Goal: Information Seeking & Learning: Learn about a topic

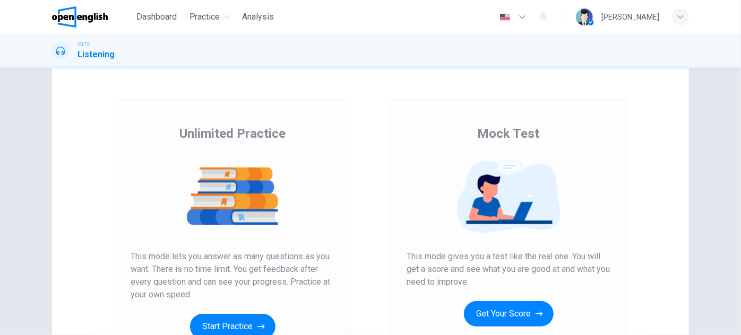
scroll to position [144, 0]
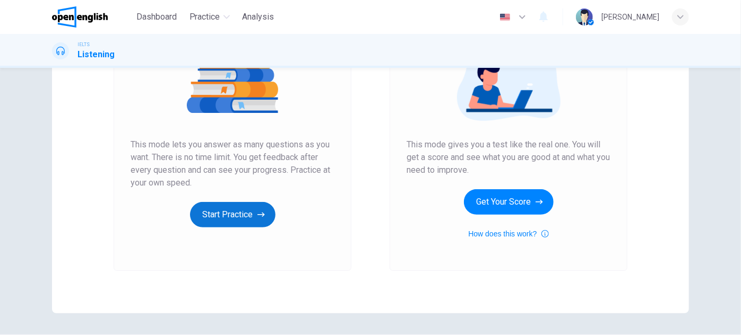
click at [227, 208] on button "Start Practice" at bounding box center [232, 214] width 85 height 25
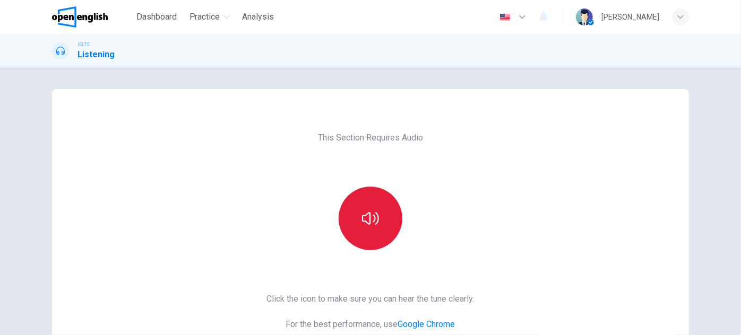
click at [366, 218] on icon "button" at bounding box center [370, 218] width 17 height 17
click at [366, 221] on icon "button" at bounding box center [370, 218] width 17 height 17
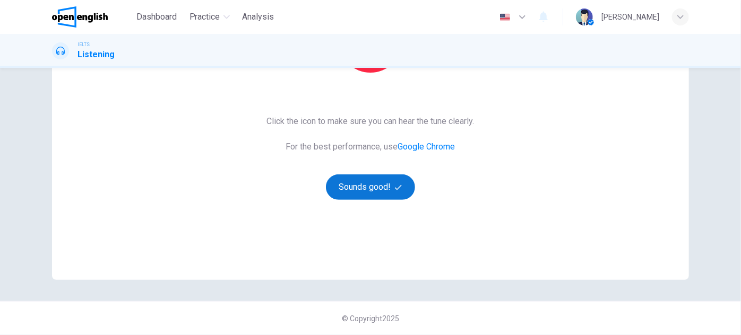
click at [374, 187] on button "Sounds good!" at bounding box center [370, 187] width 89 height 25
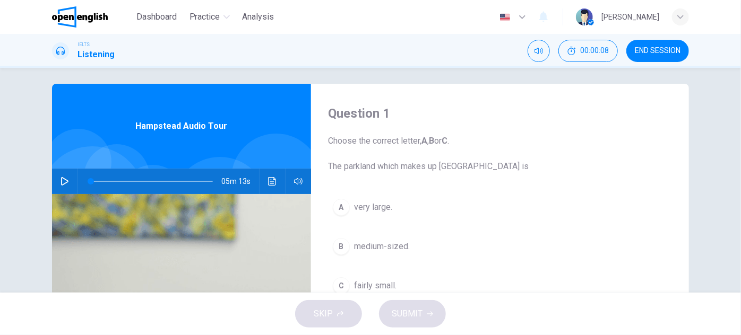
scroll to position [0, 0]
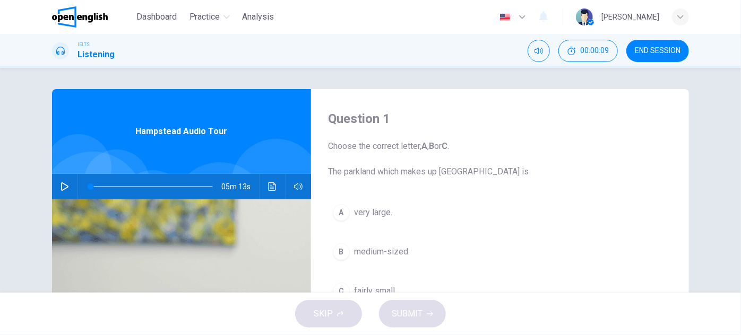
click at [65, 184] on icon "button" at bounding box center [64, 187] width 8 height 8
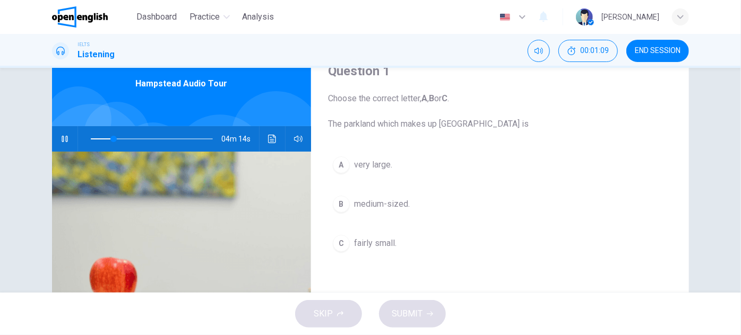
click at [366, 162] on span "very large." at bounding box center [373, 165] width 38 height 13
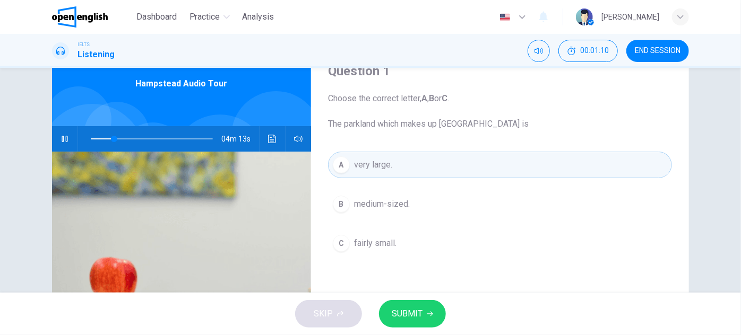
click at [418, 319] on span "SUBMIT" at bounding box center [407, 314] width 31 height 15
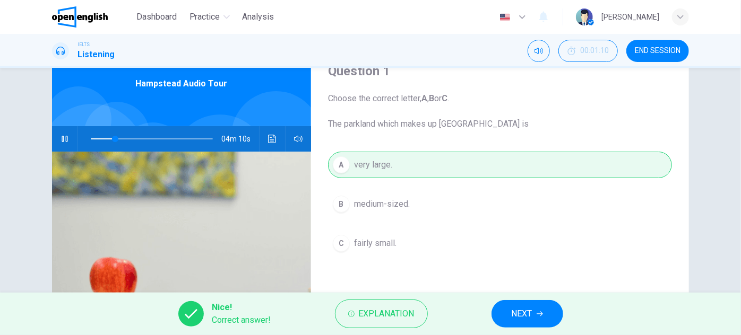
click at [540, 309] on button "NEXT" at bounding box center [527, 314] width 72 height 28
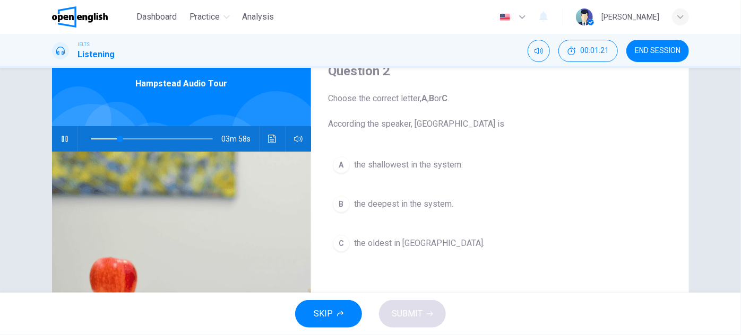
click at [431, 206] on span "the deepest in the system." at bounding box center [403, 204] width 99 height 13
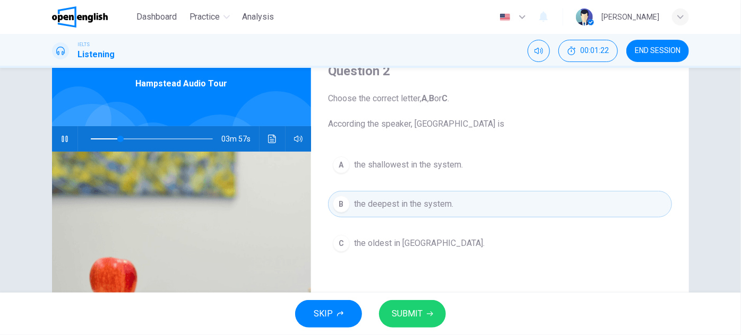
click at [415, 311] on span "SUBMIT" at bounding box center [407, 314] width 31 height 15
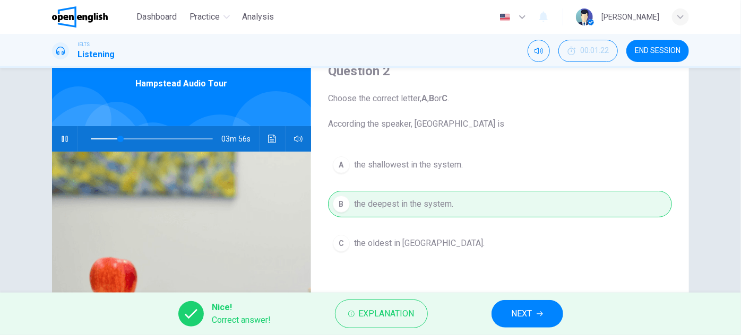
click at [513, 312] on span "NEXT" at bounding box center [522, 314] width 21 height 15
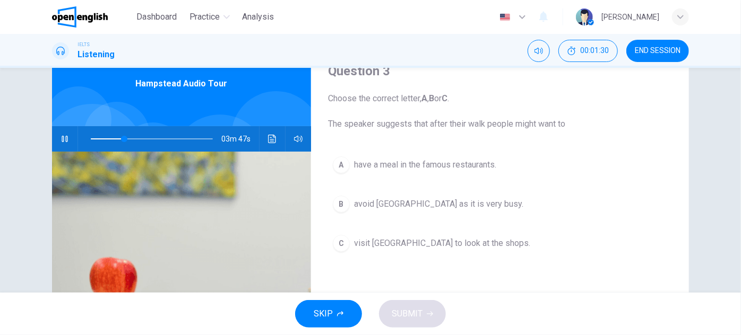
click at [64, 137] on icon "button" at bounding box center [64, 139] width 8 height 8
click at [428, 163] on span "have a meal in the famous restaurants." at bounding box center [425, 165] width 142 height 13
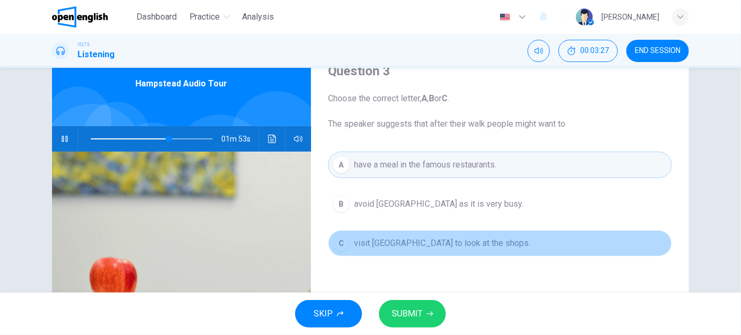
click at [489, 239] on span "visit [GEOGRAPHIC_DATA] to look at the shops." at bounding box center [442, 243] width 176 height 13
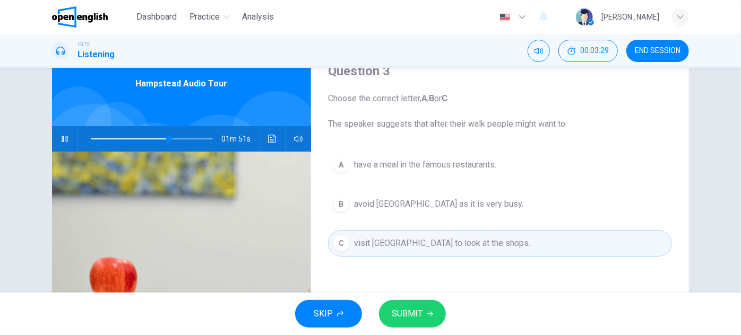
click at [429, 321] on button "SUBMIT" at bounding box center [412, 314] width 67 height 28
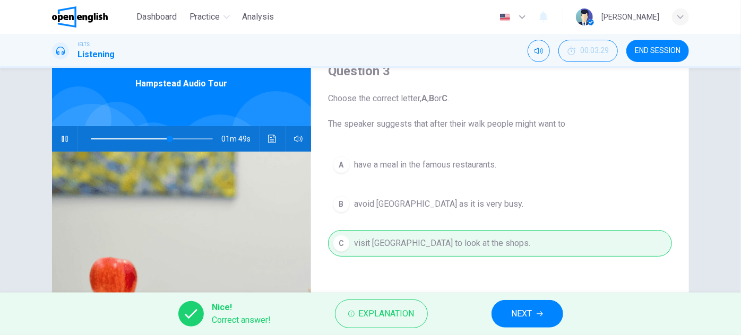
click at [515, 318] on span "NEXT" at bounding box center [522, 314] width 21 height 15
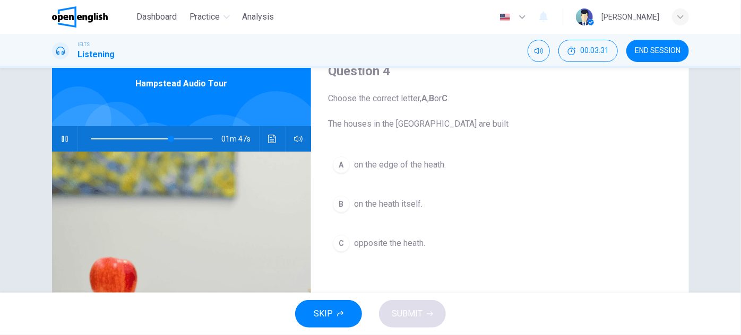
click at [62, 140] on icon "button" at bounding box center [64, 139] width 8 height 8
click at [435, 165] on span "on the edge of the heath." at bounding box center [400, 165] width 92 height 13
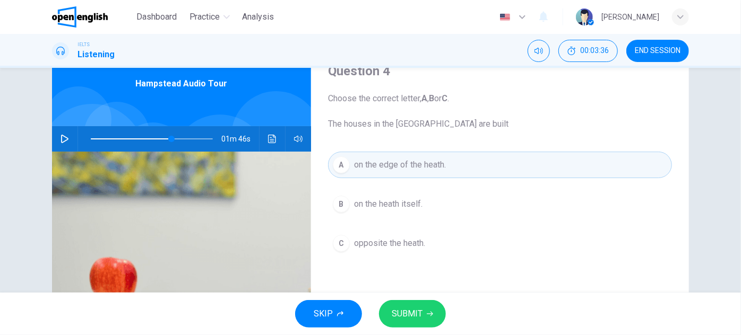
click at [412, 306] on button "SUBMIT" at bounding box center [412, 314] width 67 height 28
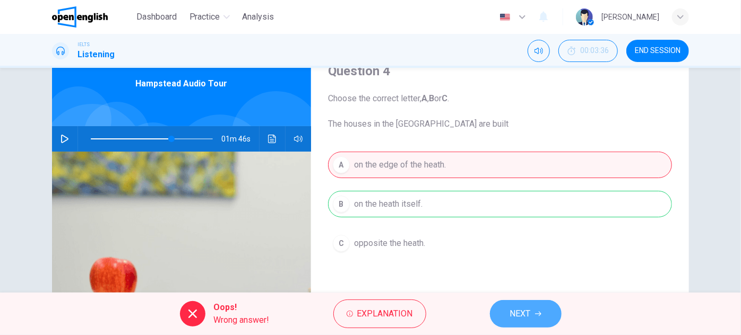
click at [519, 311] on span "NEXT" at bounding box center [520, 314] width 21 height 15
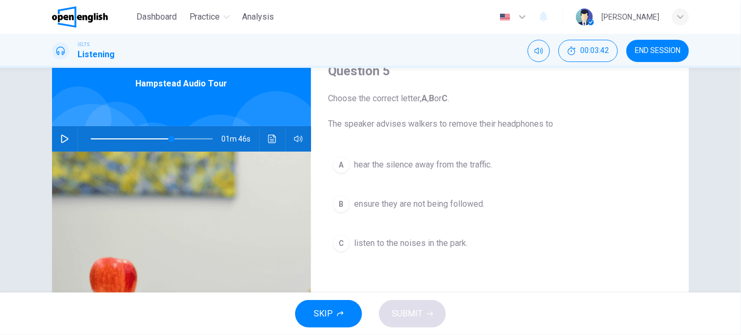
click at [361, 244] on span "listen to the noises in the park." at bounding box center [411, 243] width 114 height 13
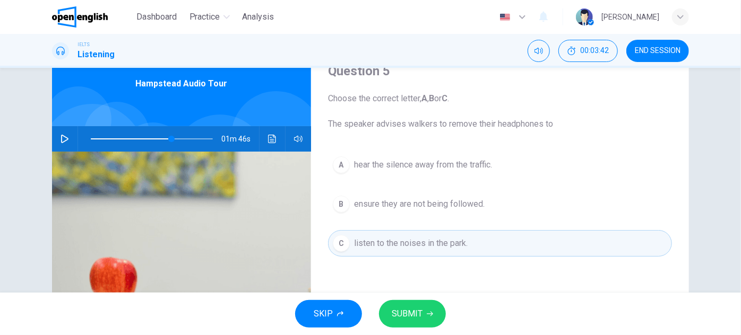
click at [406, 311] on span "SUBMIT" at bounding box center [407, 314] width 31 height 15
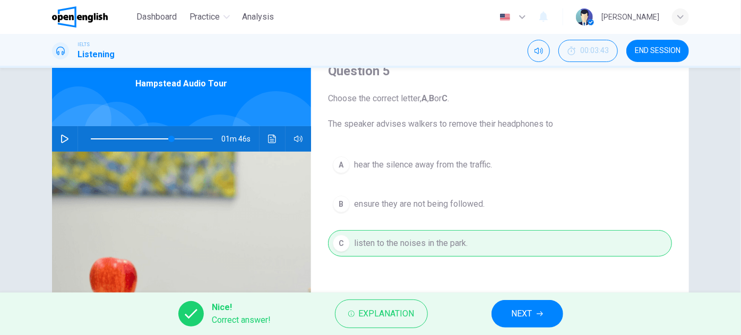
click at [534, 310] on button "NEXT" at bounding box center [527, 314] width 72 height 28
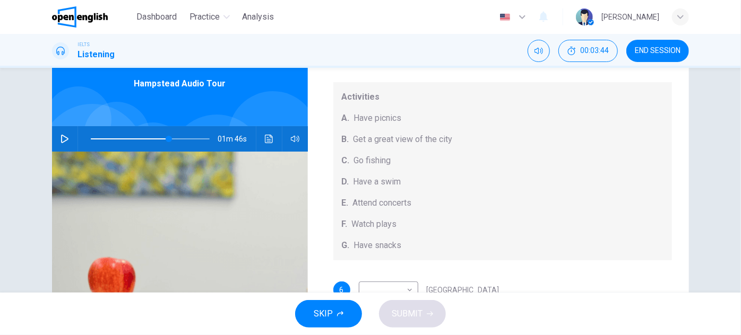
scroll to position [98, 0]
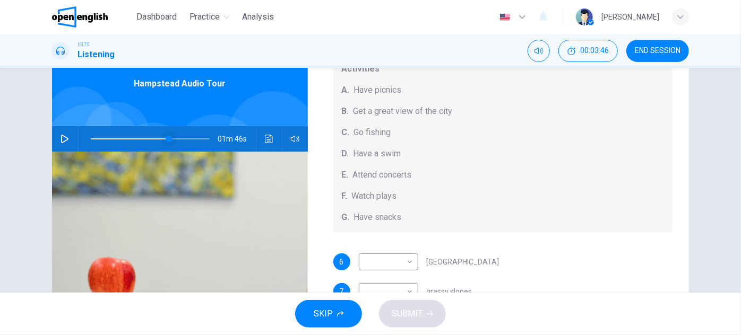
click at [166, 138] on span at bounding box center [169, 139] width 6 height 6
click at [63, 138] on icon "button" at bounding box center [64, 139] width 8 height 8
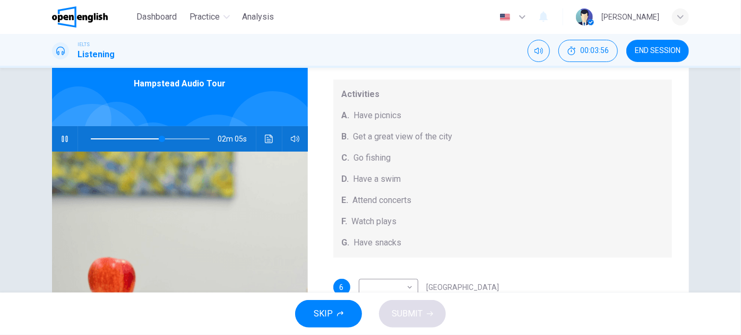
scroll to position [49, 0]
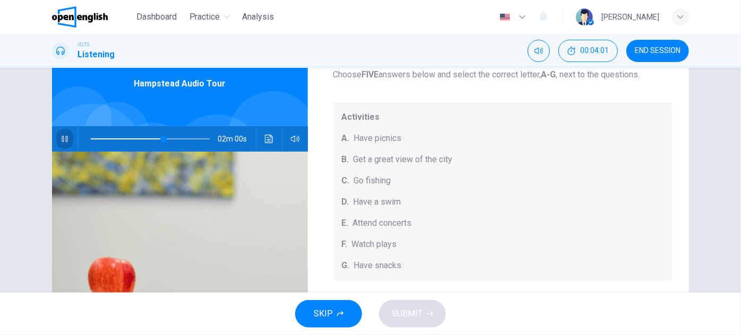
click at [64, 138] on icon "button" at bounding box center [65, 139] width 6 height 6
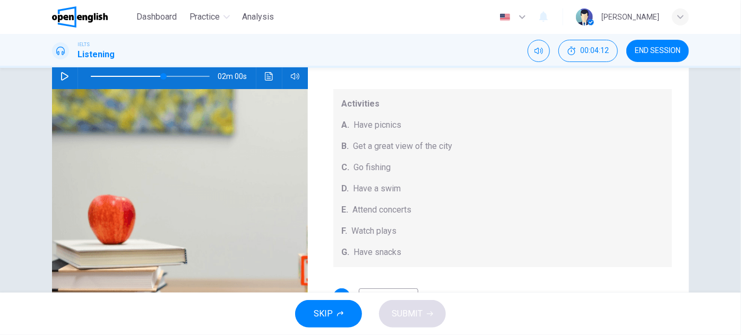
scroll to position [90, 0]
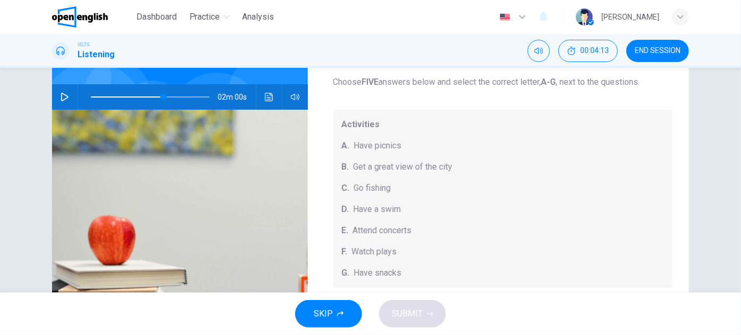
click at [61, 94] on icon "button" at bounding box center [64, 97] width 7 height 8
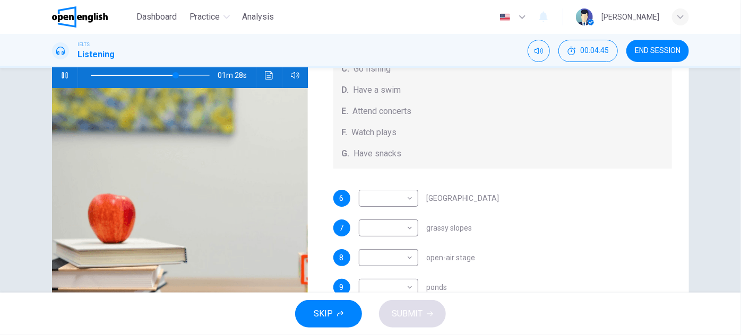
scroll to position [144, 0]
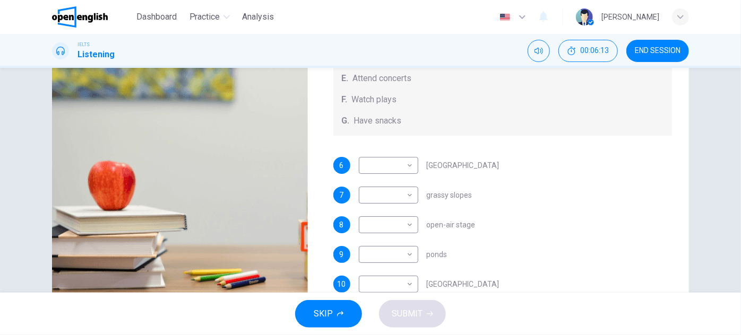
type input "*"
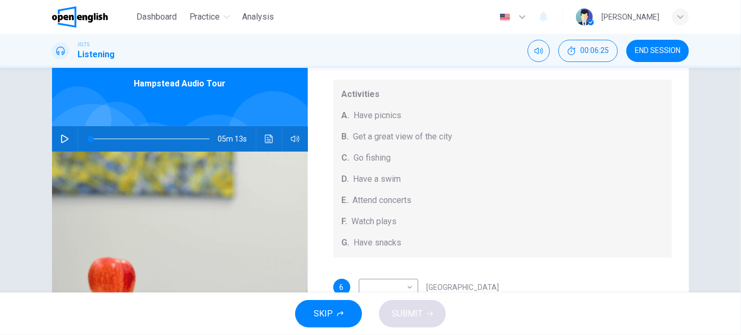
scroll to position [98, 0]
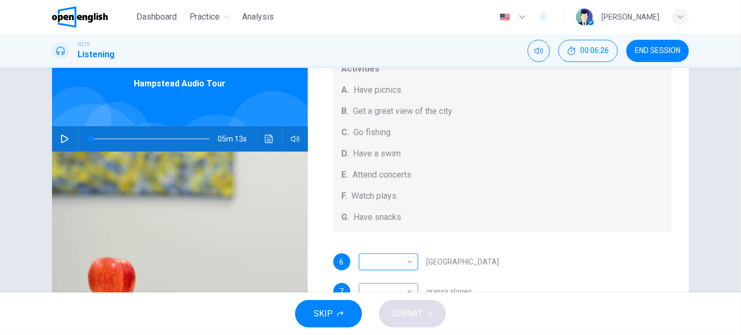
click at [397, 259] on body "This site uses cookies, as explained in our Privacy Policy . If you agree to th…" at bounding box center [370, 167] width 741 height 335
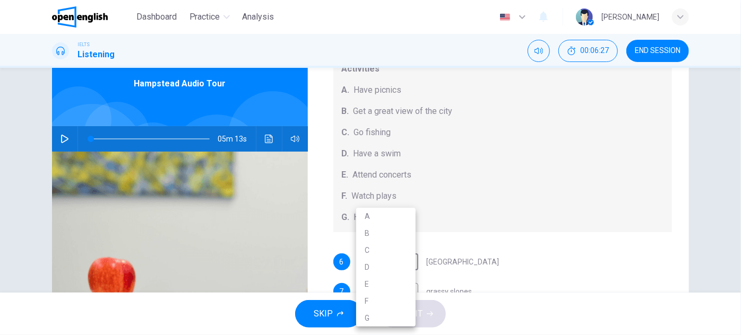
click at [372, 312] on li "G" at bounding box center [385, 318] width 59 height 17
type input "*"
click at [386, 287] on body "This site uses cookies, as explained in our Privacy Policy . If you agree to th…" at bounding box center [370, 167] width 741 height 335
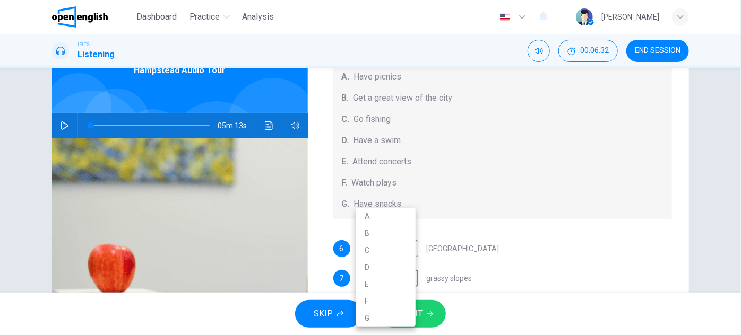
drag, startPoint x: 378, startPoint y: 215, endPoint x: 383, endPoint y: 216, distance: 5.3
click at [378, 215] on li "A" at bounding box center [385, 216] width 59 height 17
type input "*"
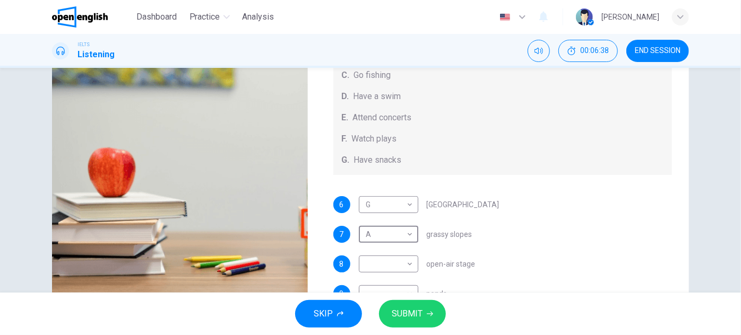
scroll to position [96, 0]
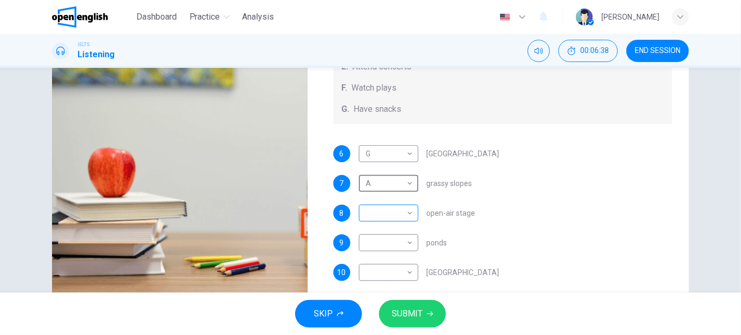
click at [403, 212] on body "This site uses cookies, as explained in our Privacy Policy . If you agree to th…" at bounding box center [370, 167] width 741 height 335
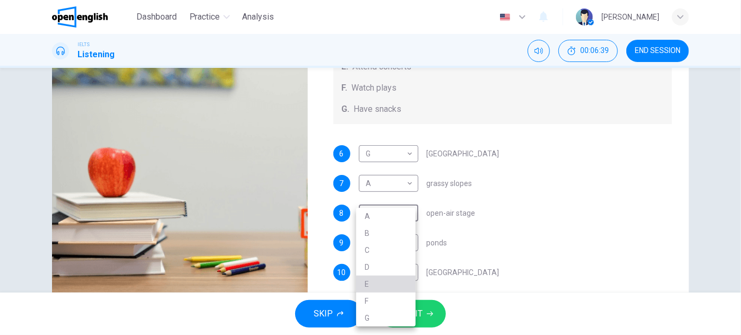
click at [377, 281] on li "E" at bounding box center [385, 284] width 59 height 17
type input "*"
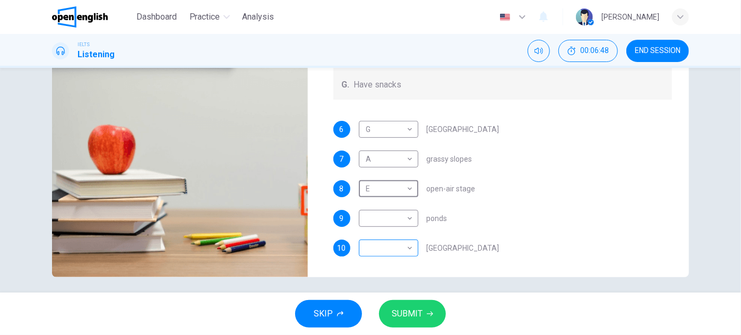
scroll to position [186, 0]
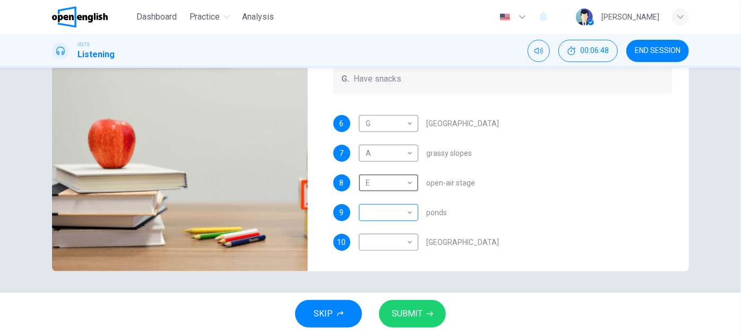
click at [394, 215] on body "This site uses cookies, as explained in our Privacy Policy . If you agree to th…" at bounding box center [370, 167] width 741 height 335
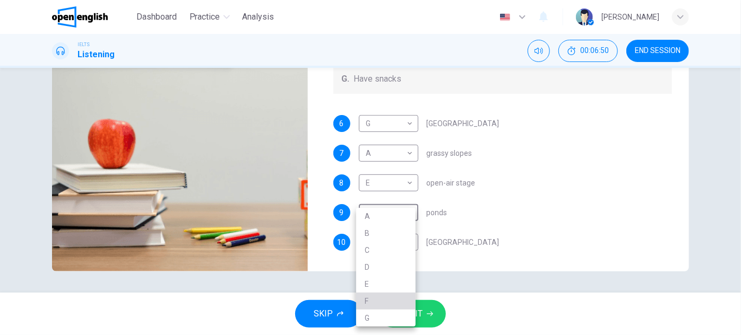
click at [375, 297] on li "F" at bounding box center [385, 301] width 59 height 17
type input "*"
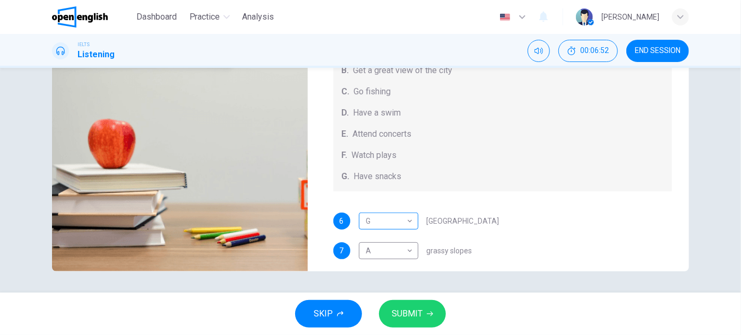
scroll to position [96, 0]
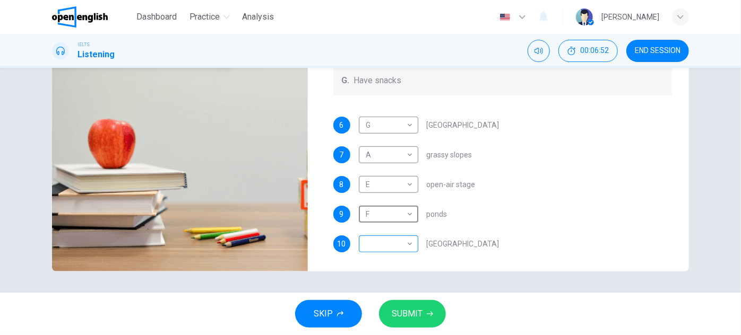
click at [396, 240] on body "This site uses cookies, as explained in our Privacy Policy . If you agree to th…" at bounding box center [370, 167] width 741 height 335
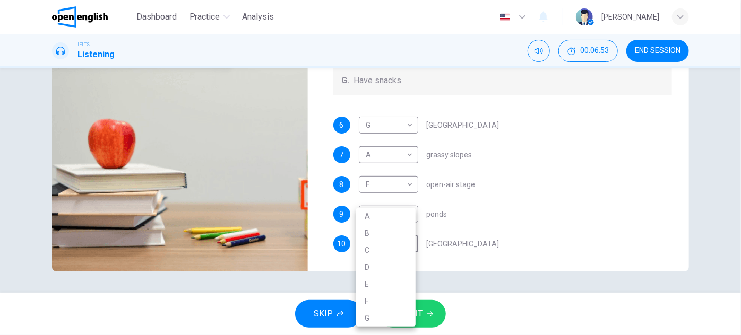
click at [383, 232] on li "B" at bounding box center [385, 233] width 59 height 17
type input "*"
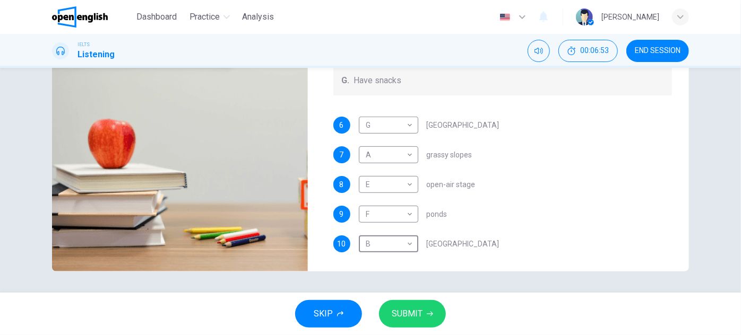
click at [421, 316] on span "SUBMIT" at bounding box center [407, 314] width 31 height 15
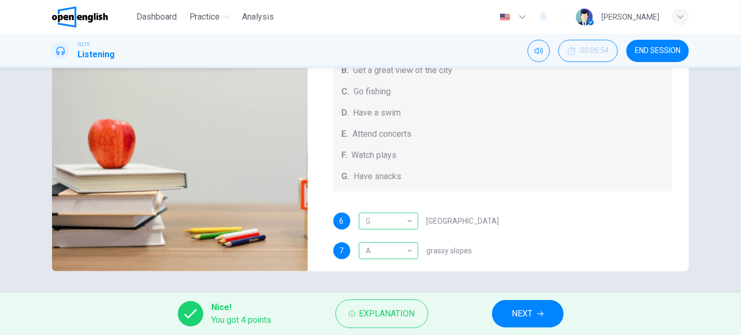
scroll to position [98, 0]
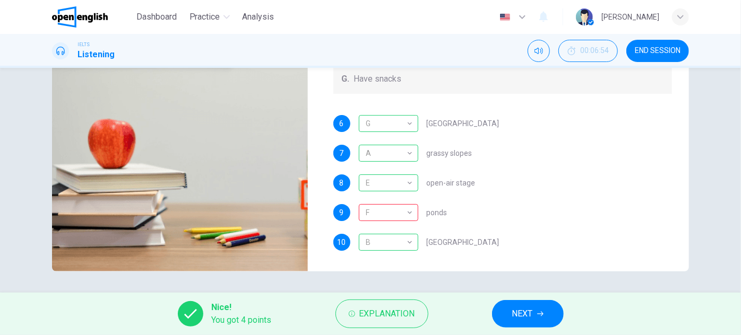
click at [534, 319] on button "NEXT" at bounding box center [528, 314] width 72 height 28
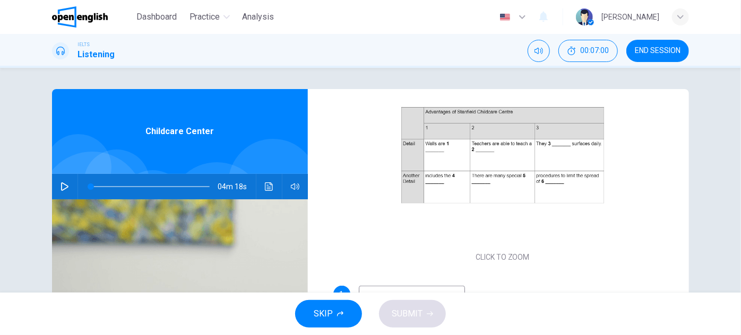
scroll to position [144, 0]
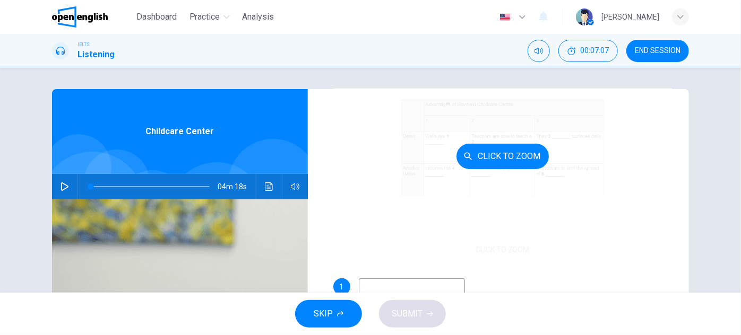
click at [514, 147] on button "Click to Zoom" at bounding box center [502, 156] width 92 height 25
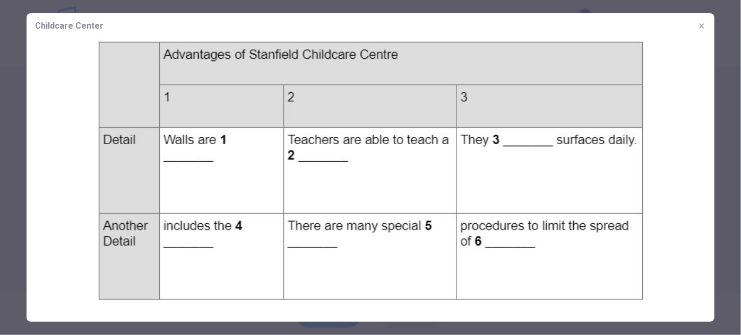
click at [706, 25] on button "button" at bounding box center [701, 26] width 17 height 17
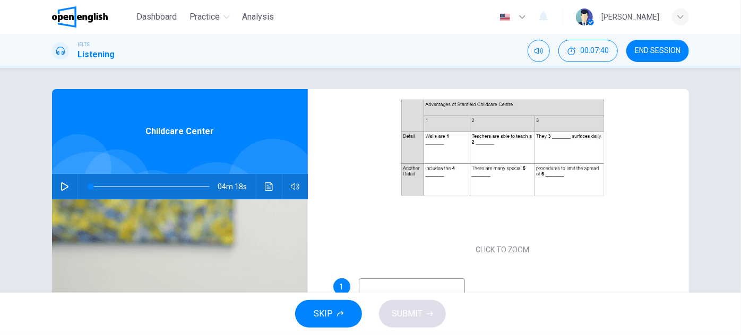
click at [65, 186] on icon "button" at bounding box center [64, 187] width 7 height 8
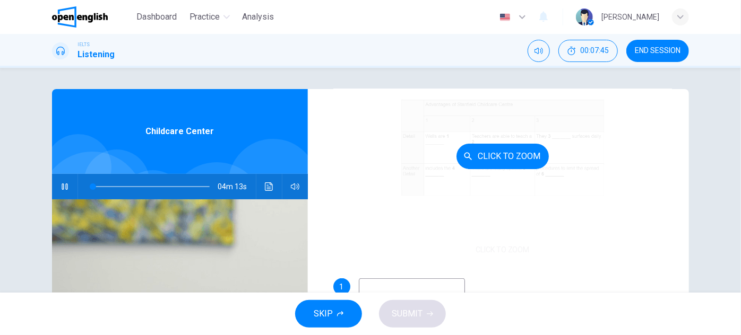
click at [389, 193] on div "Click to Zoom" at bounding box center [502, 156] width 339 height 202
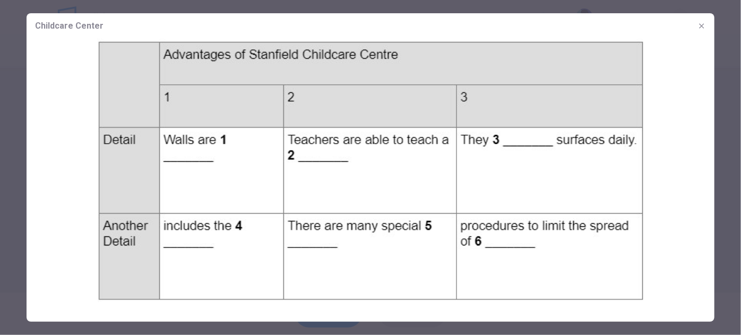
click at [703, 22] on icon "button" at bounding box center [701, 26] width 8 height 8
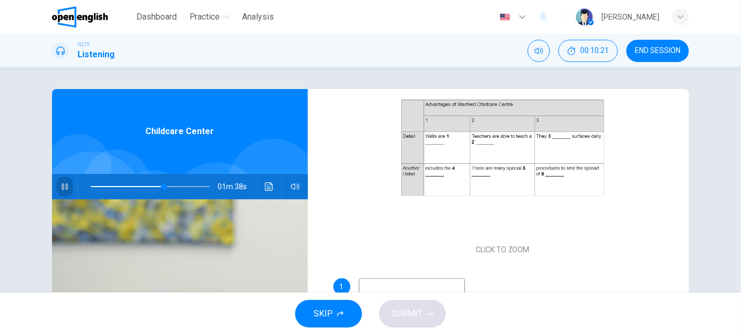
click at [60, 185] on icon "button" at bounding box center [64, 187] width 8 height 8
drag, startPoint x: 109, startPoint y: 184, endPoint x: 83, endPoint y: 184, distance: 26.0
click at [91, 184] on span at bounding box center [150, 186] width 119 height 15
click at [61, 187] on icon "button" at bounding box center [64, 187] width 8 height 8
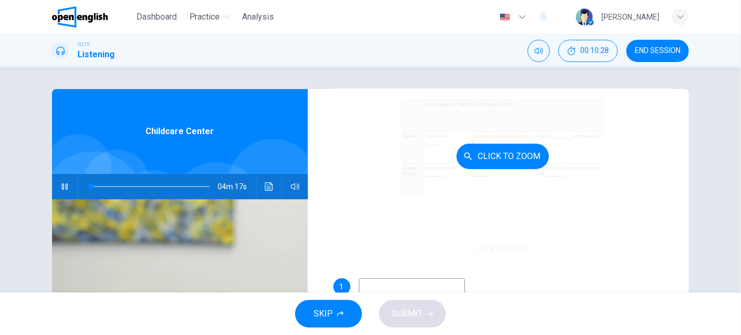
click at [503, 157] on button "Click to Zoom" at bounding box center [502, 156] width 92 height 25
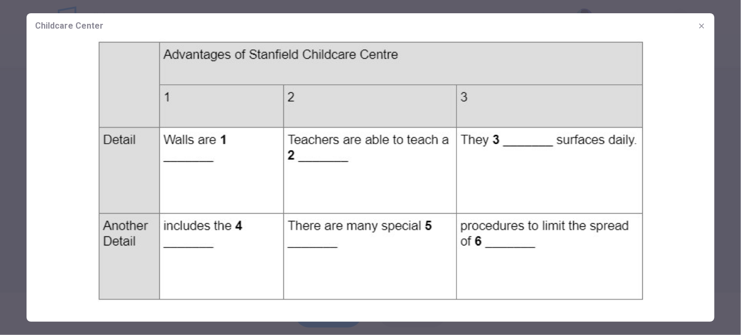
click at [701, 25] on icon "button" at bounding box center [701, 25] width 5 height 5
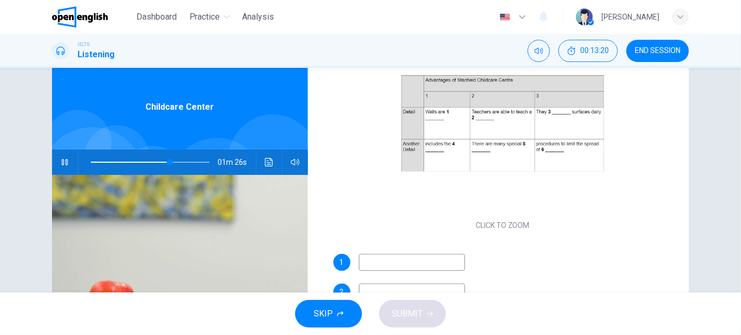
scroll to position [48, 0]
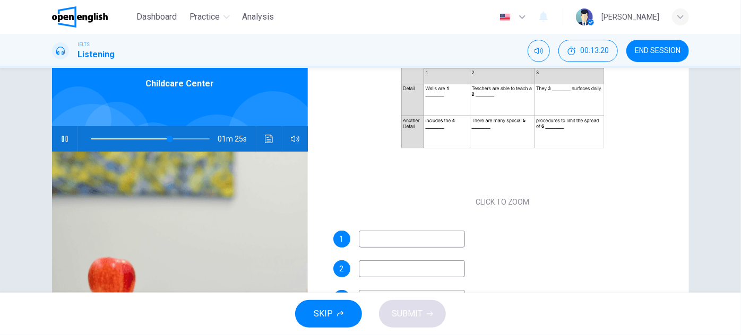
click at [63, 141] on icon "button" at bounding box center [64, 139] width 8 height 8
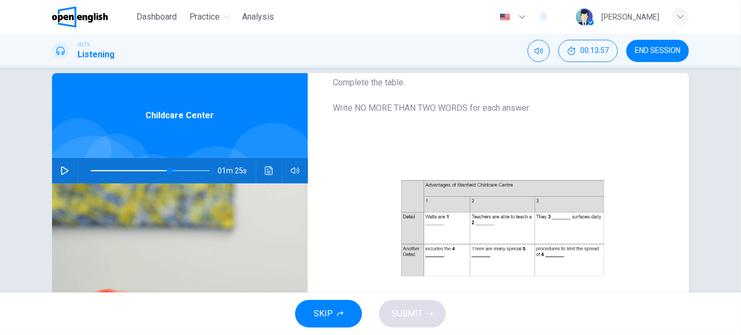
scroll to position [0, 0]
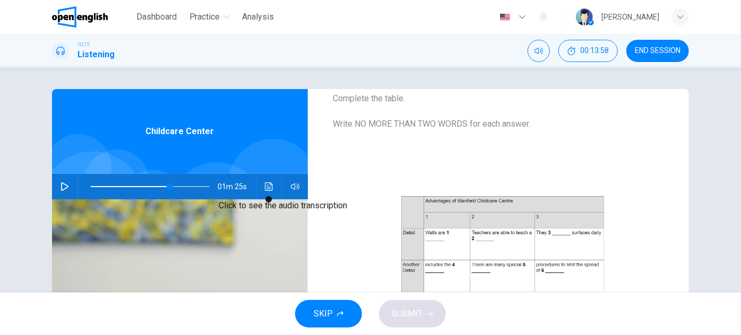
click at [267, 180] on button "Click to see the audio transcription" at bounding box center [269, 186] width 17 height 25
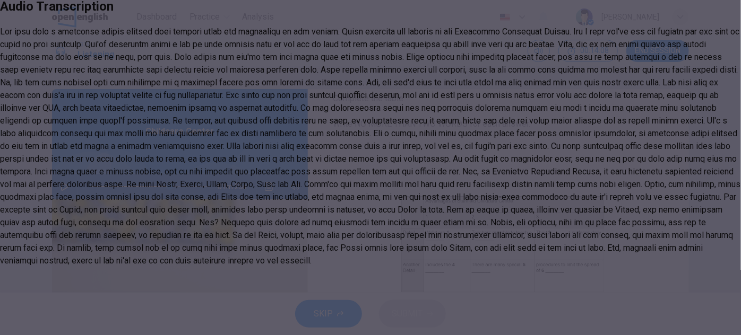
scroll to position [144, 0]
click at [15, 30] on icon "button" at bounding box center [10, 26] width 8 height 8
type input "**"
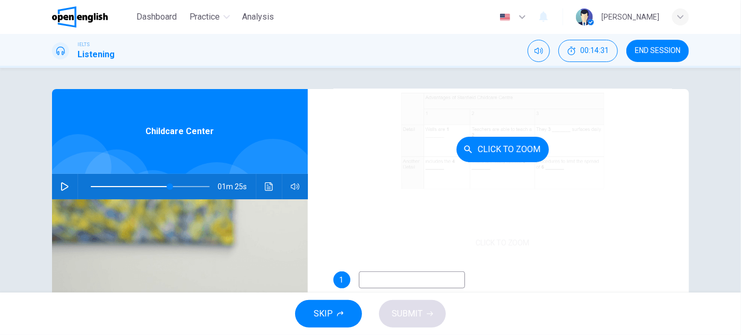
scroll to position [151, 0]
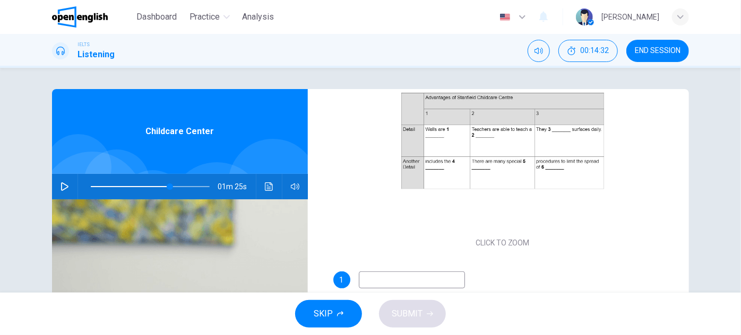
click at [408, 288] on input at bounding box center [412, 280] width 106 height 17
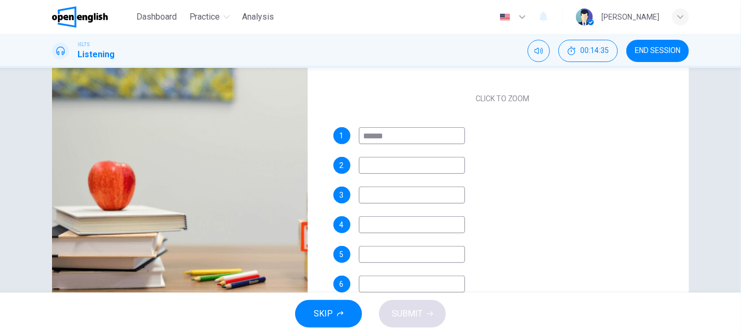
type input "******"
click at [414, 161] on input at bounding box center [412, 165] width 106 height 17
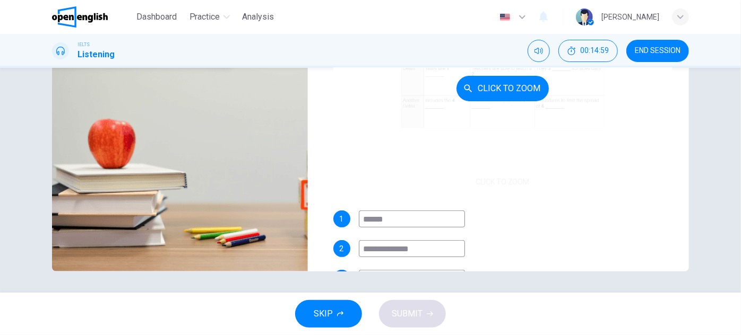
scroll to position [96, 0]
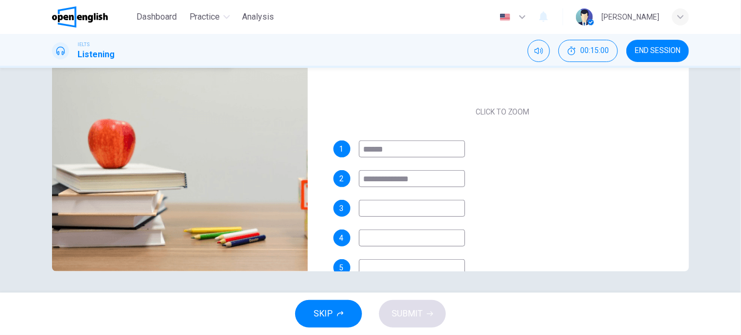
type input "**********"
click at [410, 202] on input at bounding box center [412, 208] width 106 height 17
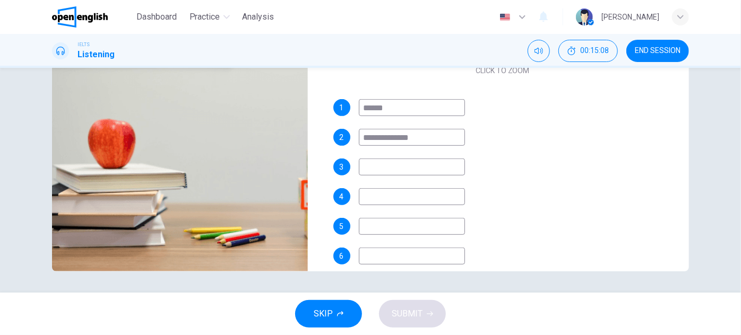
scroll to position [144, 0]
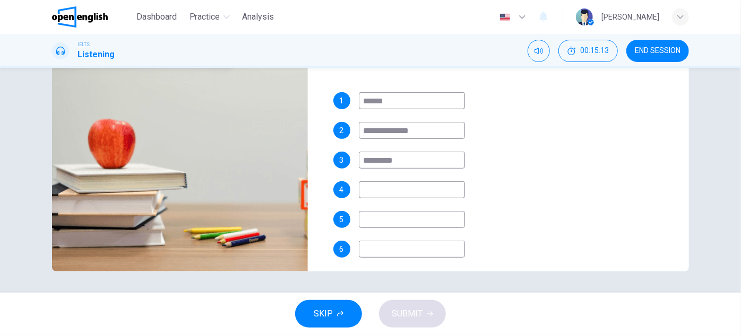
type input "*********"
click at [413, 179] on div "**********" at bounding box center [502, 185] width 339 height 187
click at [411, 189] on input at bounding box center [412, 189] width 106 height 17
type input "*******"
click at [409, 216] on input at bounding box center [412, 219] width 106 height 17
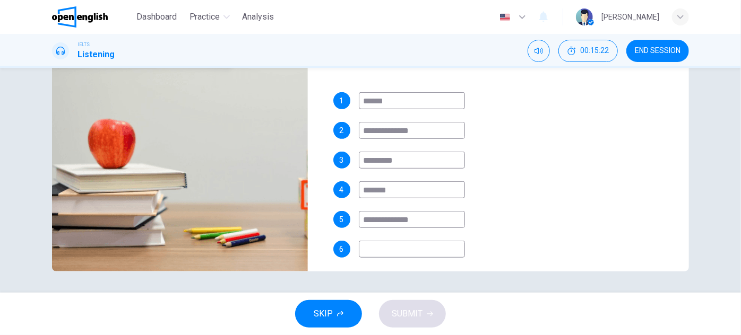
type input "**********"
click at [401, 247] on input at bounding box center [412, 249] width 106 height 17
type input "*"
type input "**"
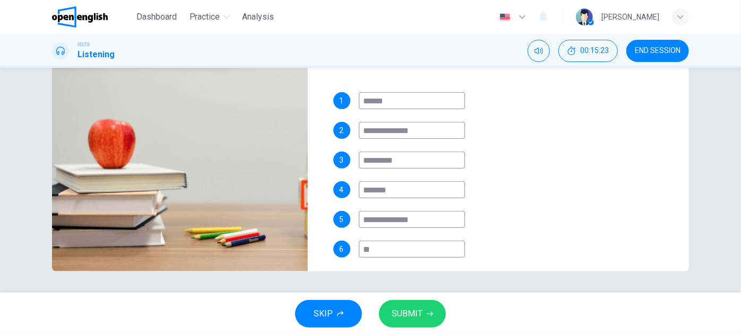
type input "**"
type input "***"
type input "**"
type input "****"
type input "**"
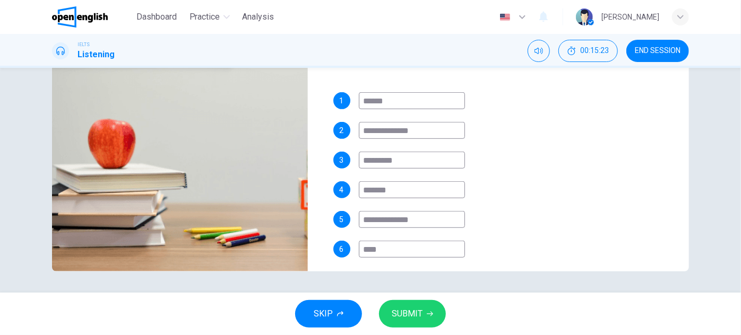
type input "*****"
type input "**"
type input "*****"
click at [406, 316] on span "SUBMIT" at bounding box center [407, 314] width 31 height 15
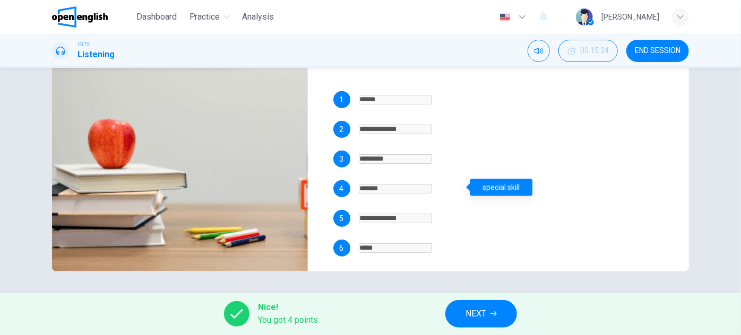
scroll to position [151, 0]
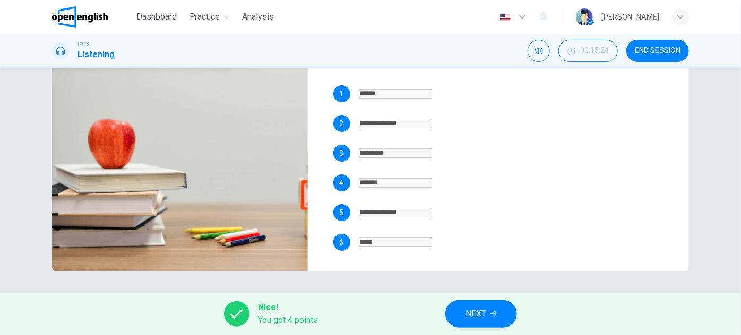
click at [480, 311] on span "NEXT" at bounding box center [475, 314] width 21 height 15
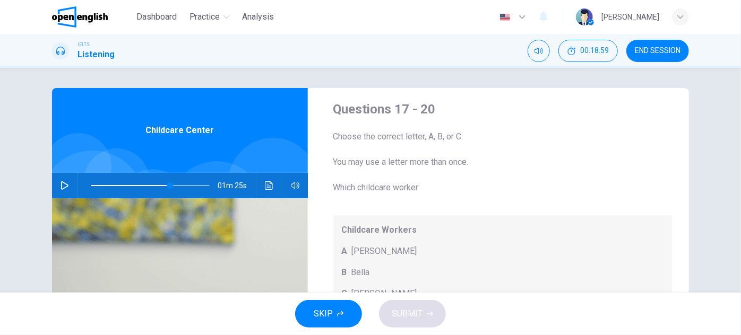
scroll to position [0, 0]
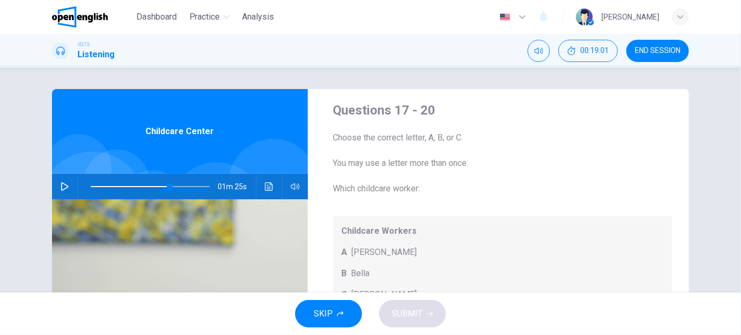
click at [57, 183] on button "button" at bounding box center [64, 186] width 17 height 25
type input "*"
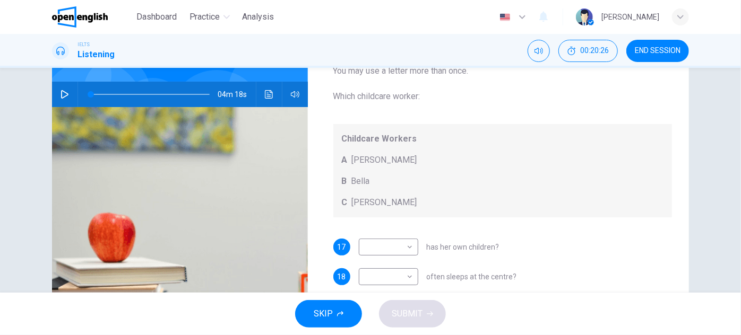
scroll to position [144, 0]
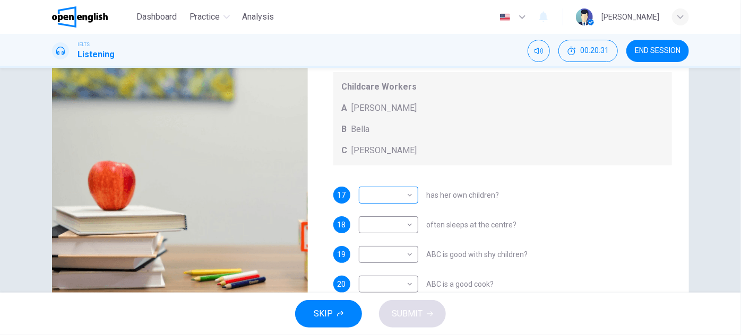
click at [385, 192] on body "This site uses cookies, as explained in our Privacy Policy . If you agree to th…" at bounding box center [370, 167] width 741 height 335
click at [384, 245] on li "C" at bounding box center [385, 245] width 59 height 17
type input "*"
click at [384, 227] on body "This site uses cookies, as explained in our Privacy Policy . If you agree to th…" at bounding box center [370, 167] width 741 height 335
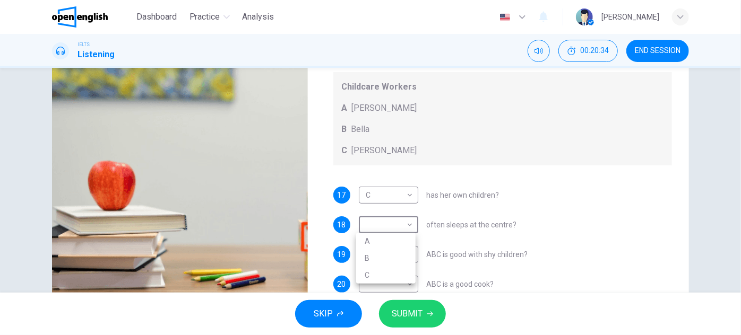
click at [380, 242] on li "A" at bounding box center [385, 241] width 59 height 17
type input "*"
click at [379, 253] on body "This site uses cookies, as explained in our Privacy Policy . If you agree to th…" at bounding box center [370, 167] width 741 height 335
click at [374, 298] on li "C" at bounding box center [385, 305] width 59 height 17
type input "*"
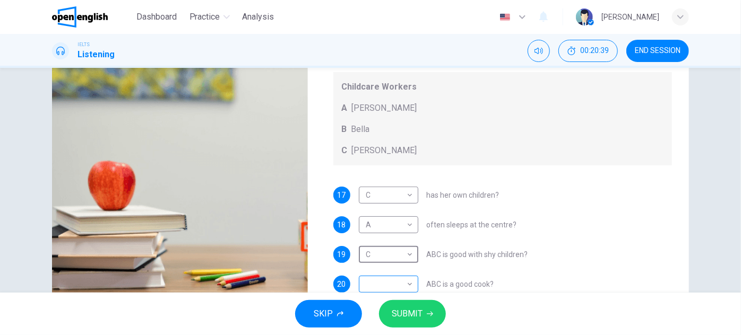
click at [379, 285] on body "This site uses cookies, as explained in our Privacy Policy . If you agree to th…" at bounding box center [370, 167] width 741 height 335
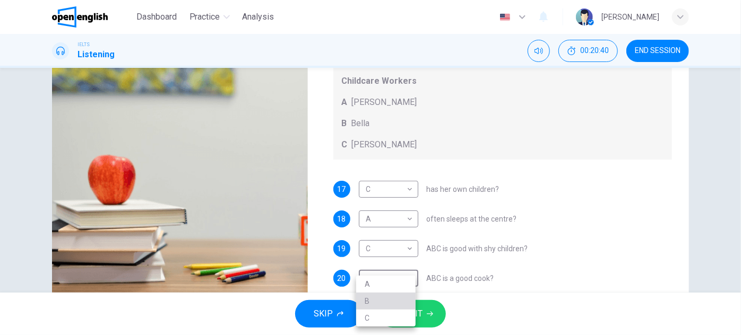
click at [381, 298] on li "B" at bounding box center [385, 301] width 59 height 17
type input "*"
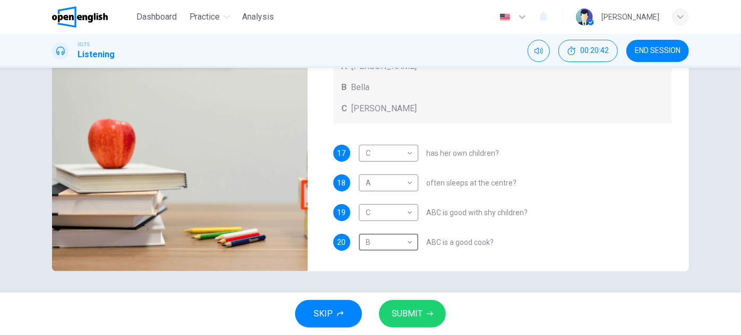
click at [421, 314] on span "SUBMIT" at bounding box center [407, 314] width 31 height 15
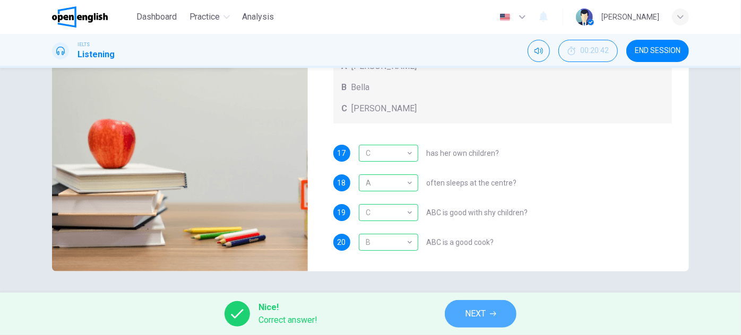
click at [485, 315] on span "NEXT" at bounding box center [475, 314] width 21 height 15
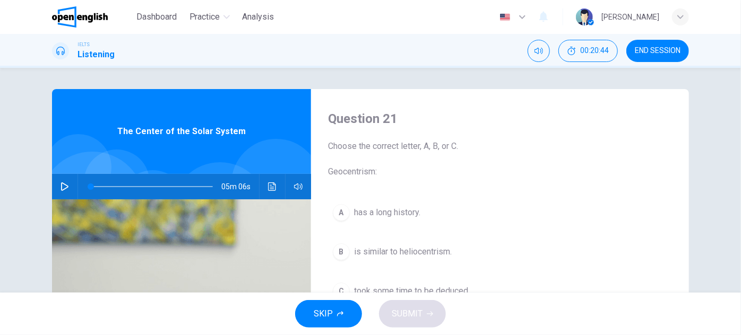
click at [673, 52] on span "END SESSION" at bounding box center [658, 51] width 46 height 8
